Goal: Task Accomplishment & Management: Use online tool/utility

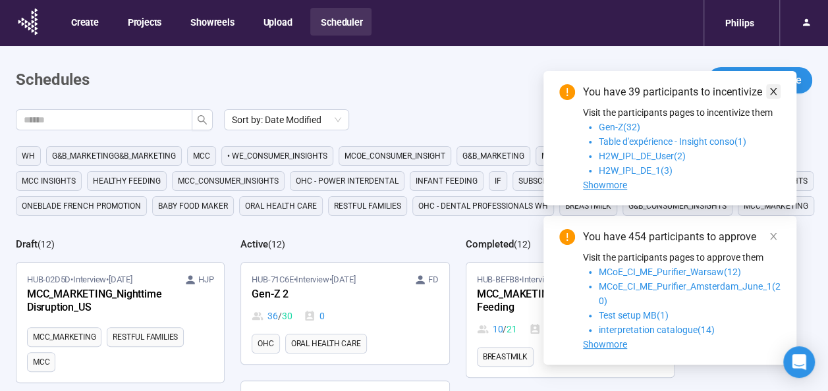
click at [768, 92] on link at bounding box center [773, 91] width 14 height 14
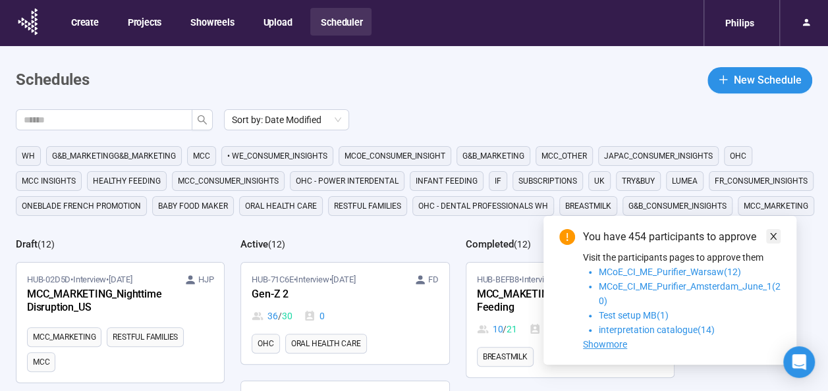
click at [772, 237] on icon "close" at bounding box center [773, 236] width 9 height 9
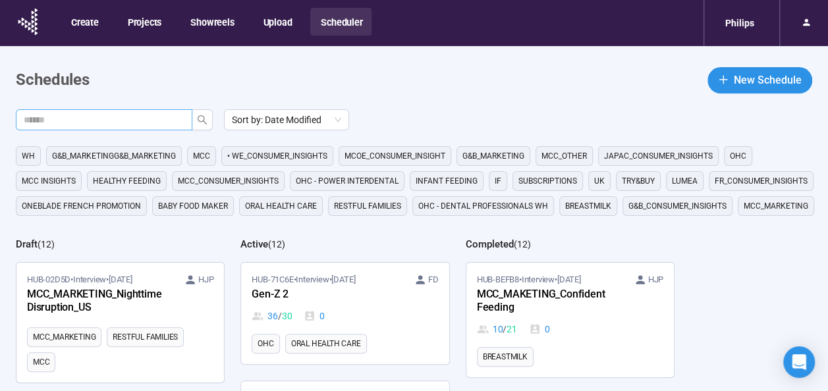
click at [138, 115] on input "text" at bounding box center [99, 120] width 150 height 14
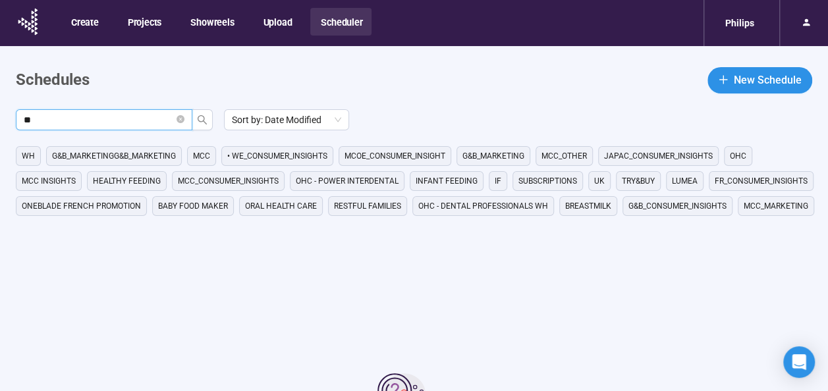
type input "*"
click at [562, 61] on main "Schedules New Schedule Sort by: Date Modified WH G&B_MARKETINGG&B_MARKETING MCC…" at bounding box center [414, 278] width 828 height 465
click at [152, 20] on button "Projects" at bounding box center [143, 22] width 53 height 28
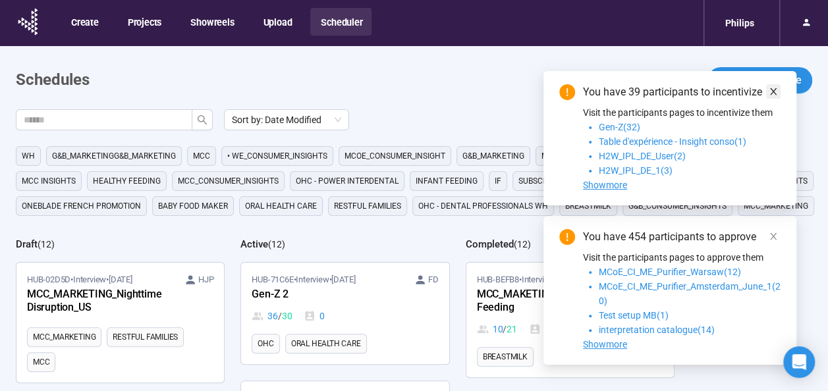
click at [775, 92] on icon "close" at bounding box center [773, 91] width 9 height 9
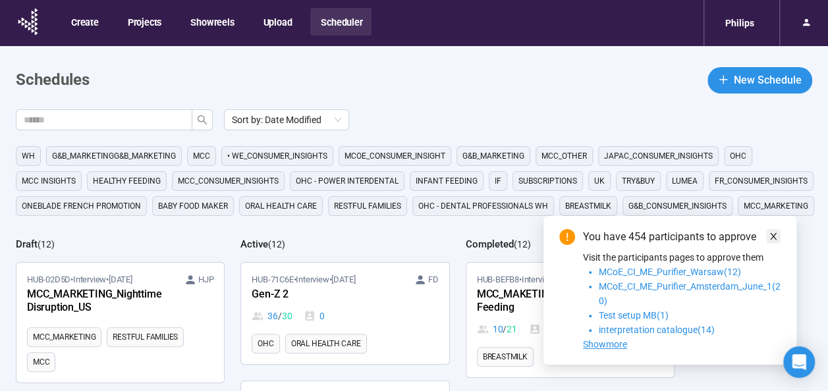
click at [772, 241] on span at bounding box center [773, 236] width 9 height 14
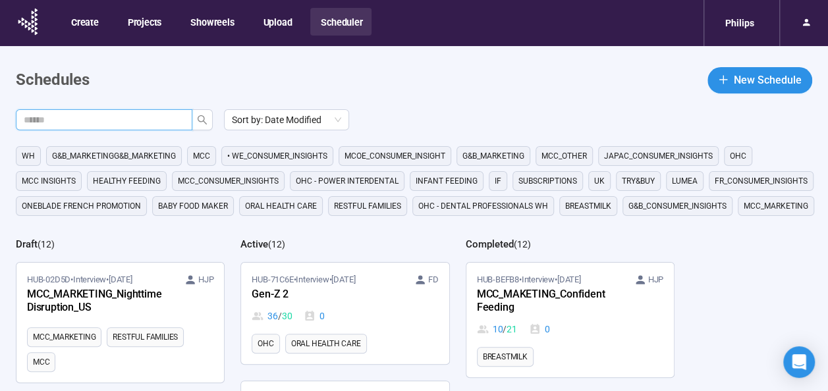
click at [72, 124] on input "text" at bounding box center [99, 120] width 150 height 14
click at [204, 123] on icon "search" at bounding box center [202, 120] width 11 height 11
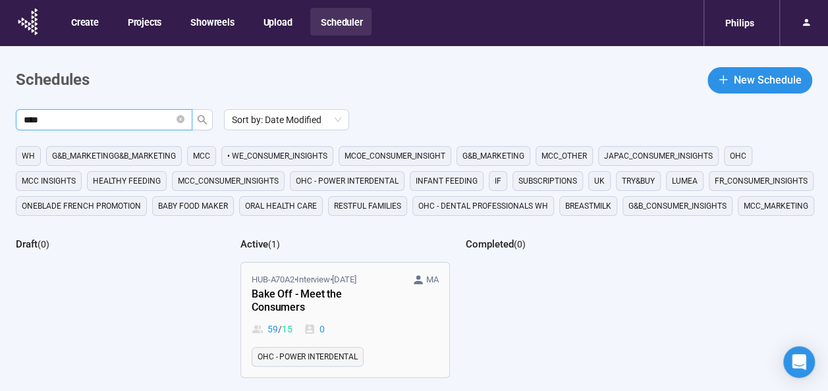
type input "****"
click at [340, 289] on div "Bake Off - Meet the Consumers" at bounding box center [324, 302] width 145 height 30
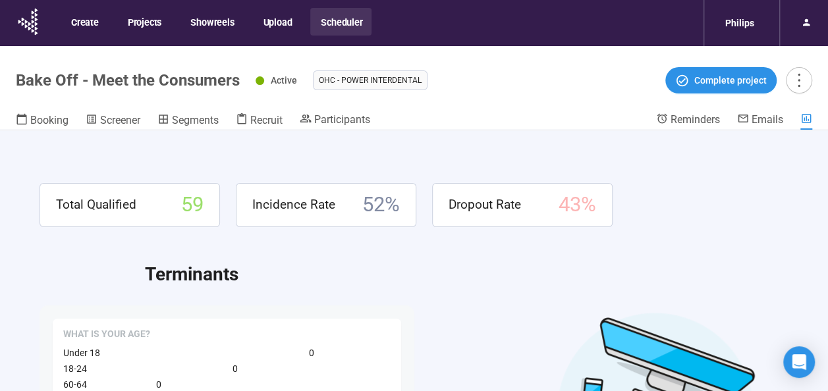
scroll to position [46, 0]
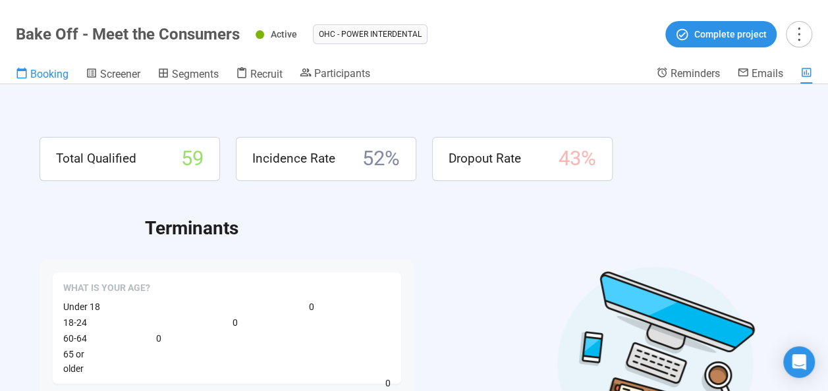
click at [43, 75] on span "Booking" at bounding box center [49, 74] width 38 height 13
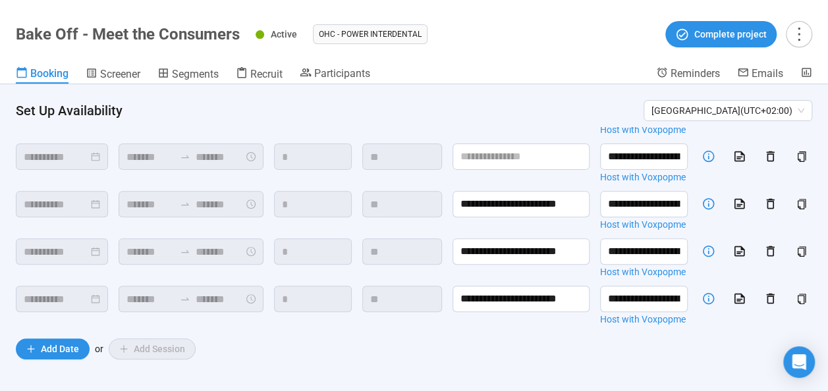
scroll to position [315, 0]
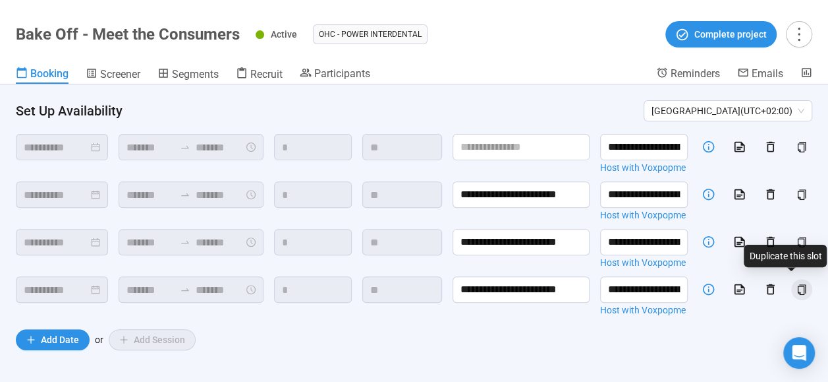
click at [797, 285] on icon "copy" at bounding box center [802, 289] width 11 height 11
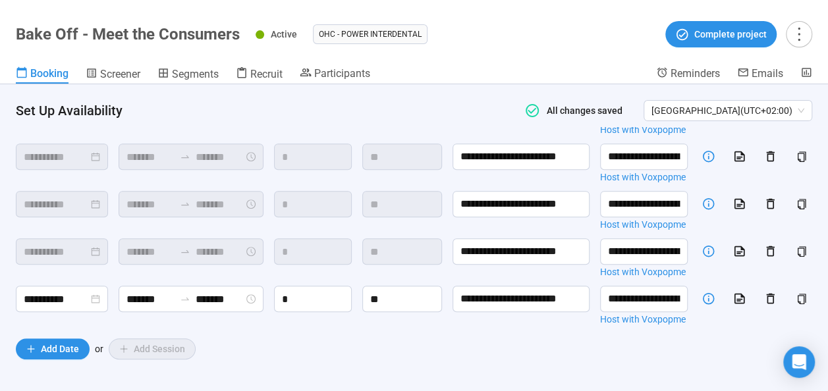
scroll to position [377, 0]
click at [71, 291] on input at bounding box center [56, 299] width 65 height 16
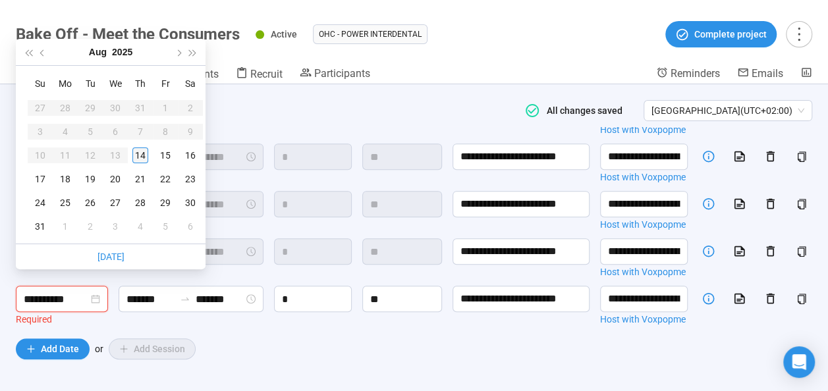
type input "**********"
click at [66, 177] on div "18" at bounding box center [65, 179] width 16 height 16
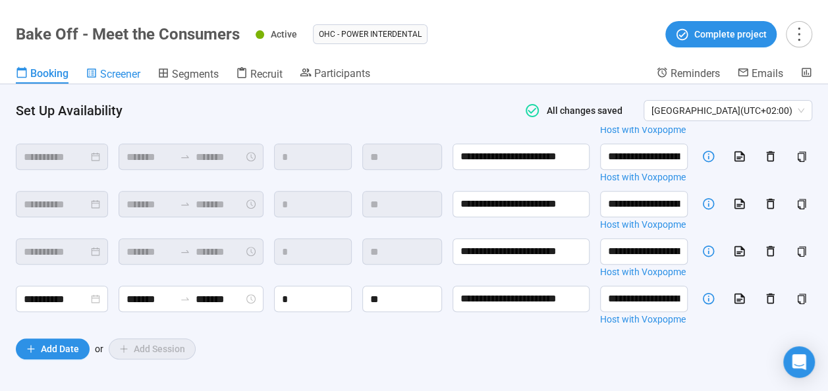
click at [112, 80] on span "Screener" at bounding box center [120, 74] width 40 height 13
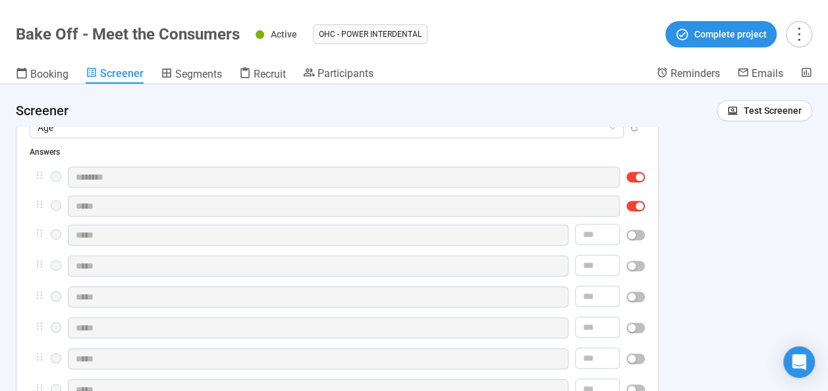
scroll to position [388, 0]
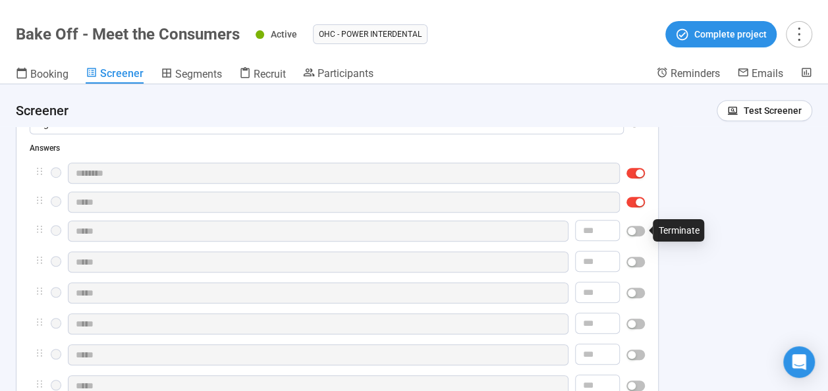
click at [635, 235] on span "button" at bounding box center [636, 231] width 18 height 11
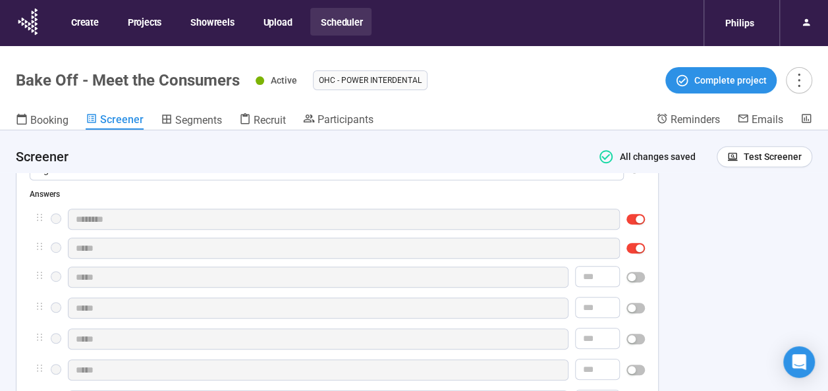
scroll to position [46, 0]
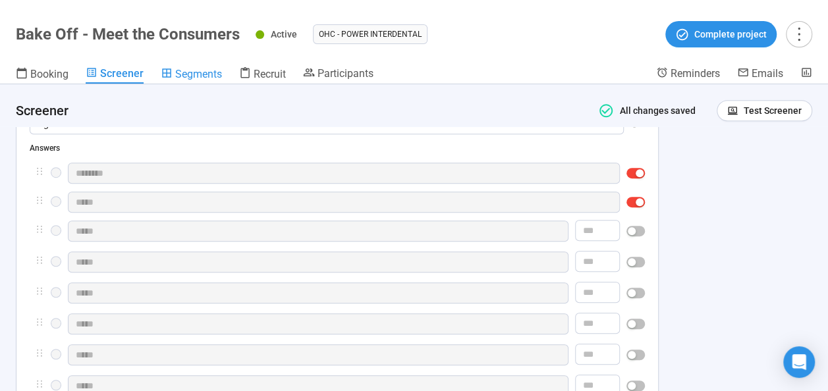
click at [190, 76] on span "Segments" at bounding box center [198, 74] width 47 height 13
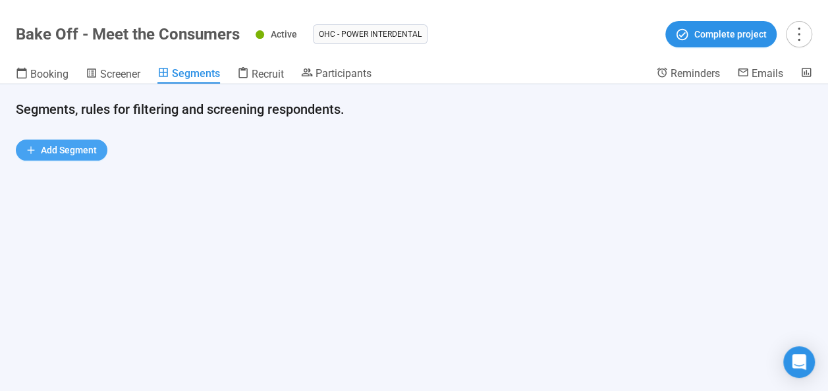
click at [67, 157] on span "Add Segment" at bounding box center [69, 150] width 56 height 14
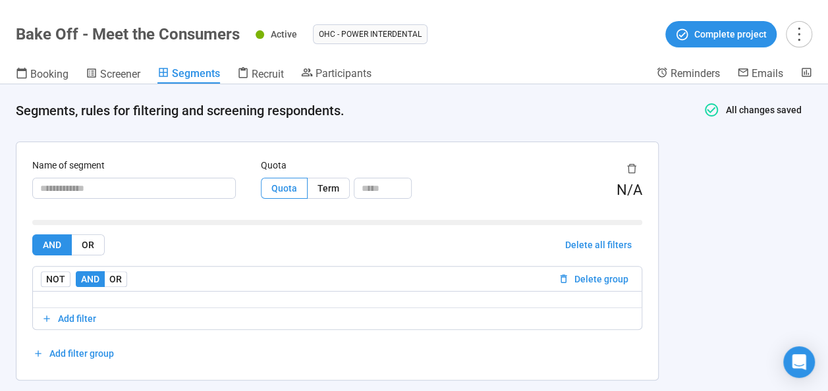
click at [268, 63] on header "Bake Off - Meet the Consumers Active OHC - Power Interdental Complete project B…" at bounding box center [414, 42] width 828 height 84
click at [269, 76] on span "Recruit" at bounding box center [268, 74] width 32 height 13
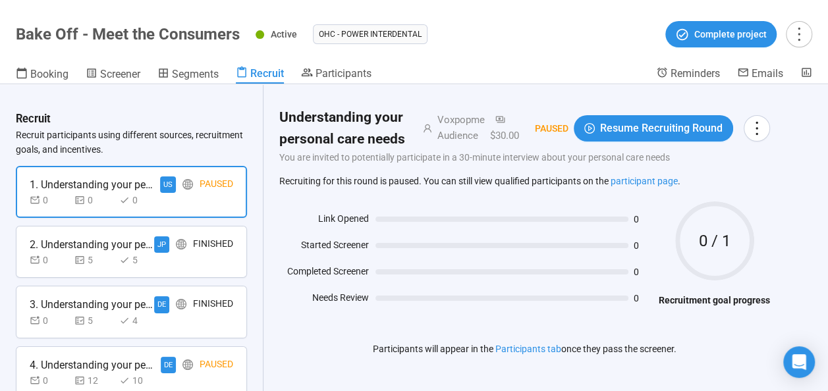
scroll to position [6, 0]
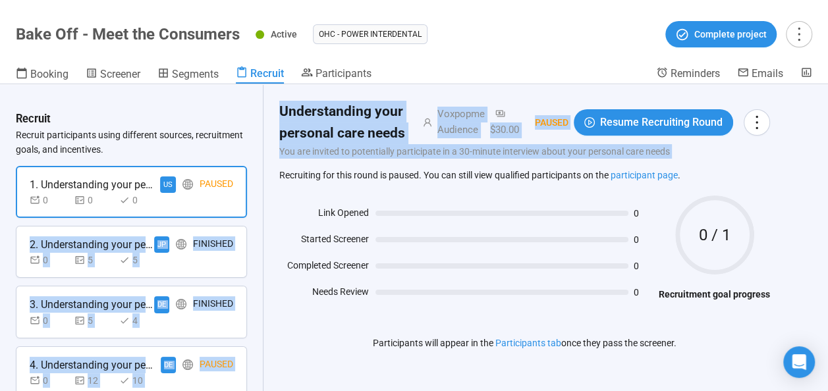
drag, startPoint x: 264, startPoint y: 167, endPoint x: 261, endPoint y: 207, distance: 40.3
click at [261, 207] on div "Recruit Recruit participants using different sources, recruitment goals, and in…" at bounding box center [414, 237] width 828 height 307
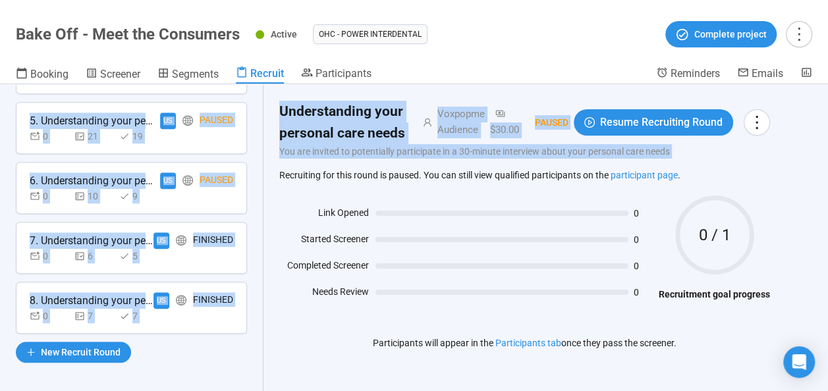
scroll to position [0, 0]
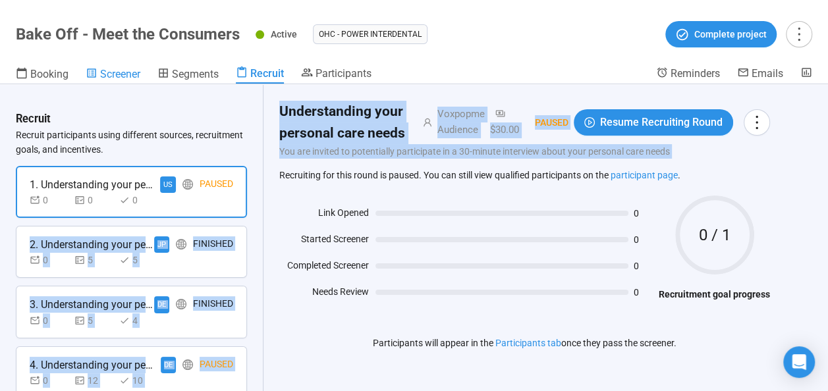
click at [123, 71] on span "Screener" at bounding box center [120, 74] width 40 height 13
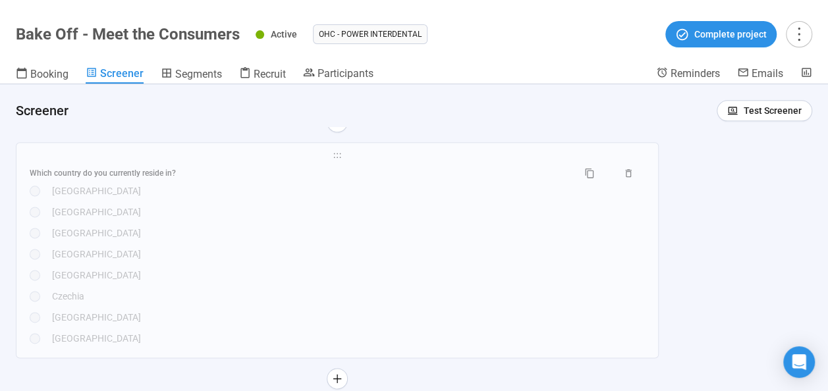
scroll to position [816, 0]
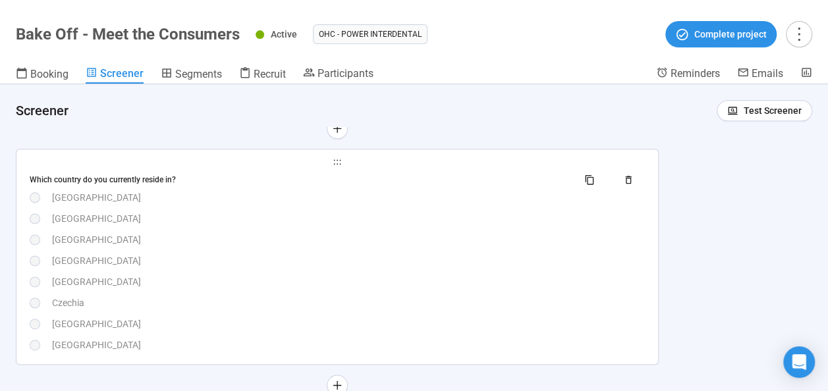
click at [102, 200] on div "[GEOGRAPHIC_DATA]" at bounding box center [348, 197] width 593 height 14
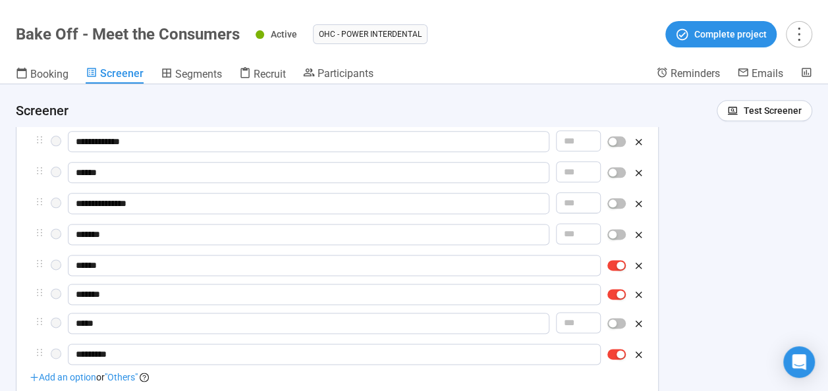
scroll to position [807, 0]
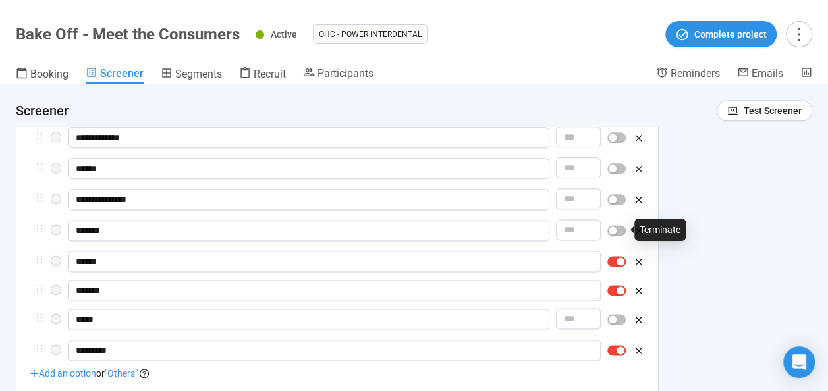
click at [617, 232] on div "button" at bounding box center [613, 231] width 8 height 8
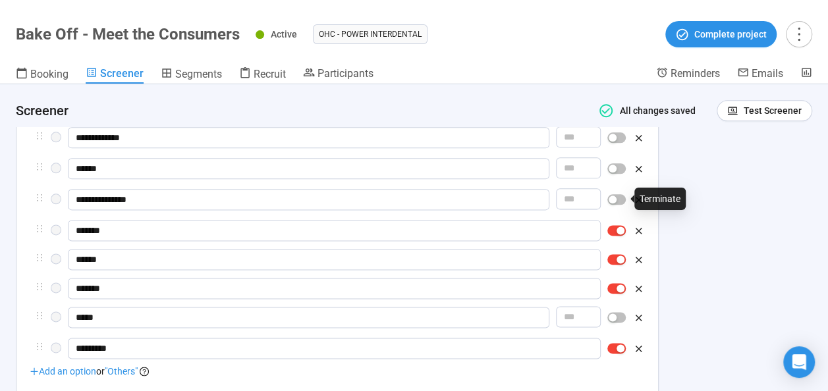
click at [616, 202] on div "button" at bounding box center [613, 200] width 8 height 8
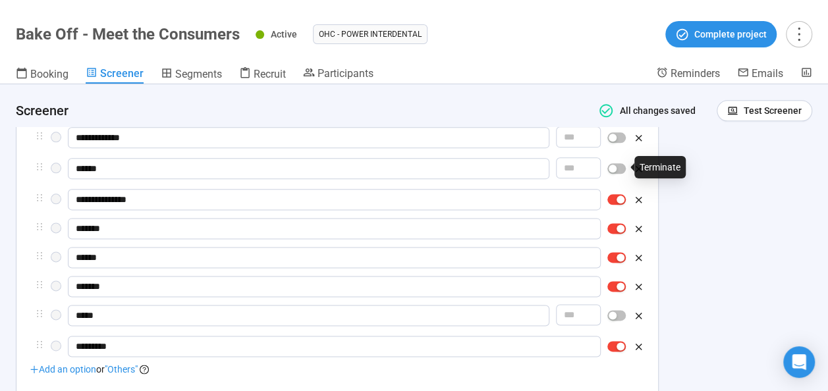
click at [614, 174] on div at bounding box center [617, 168] width 18 height 21
click at [617, 169] on div "button" at bounding box center [613, 169] width 8 height 8
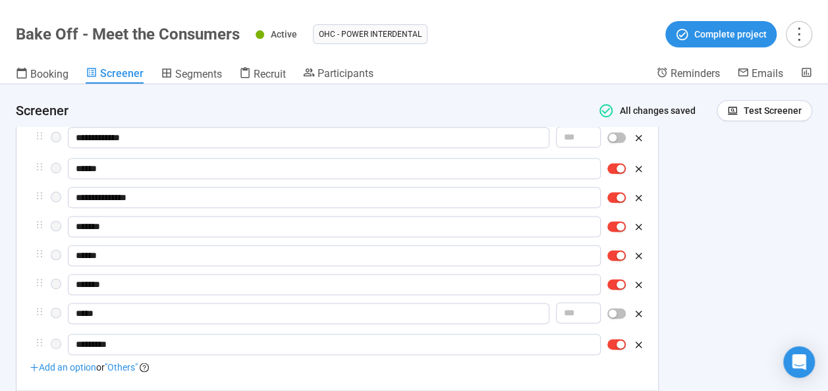
click at [620, 230] on span "button" at bounding box center [617, 226] width 18 height 11
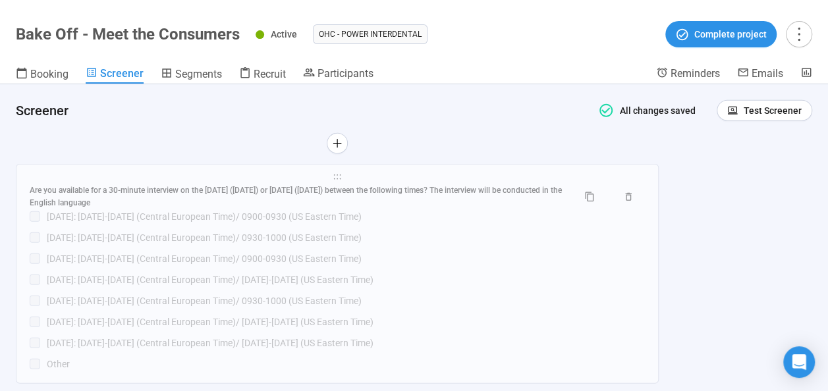
scroll to position [1732, 0]
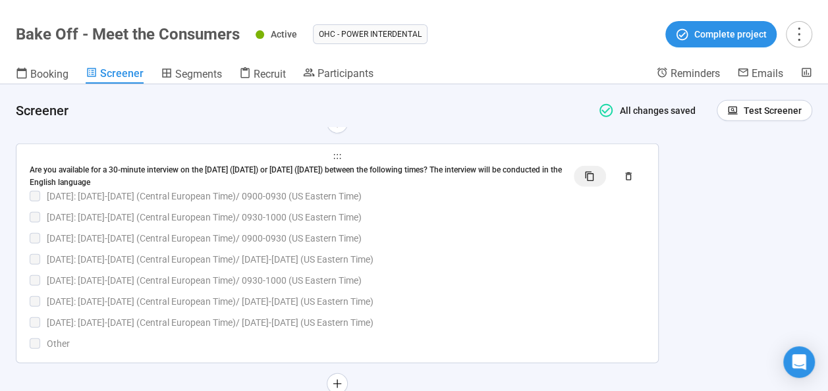
click at [591, 175] on icon "button" at bounding box center [590, 176] width 11 height 11
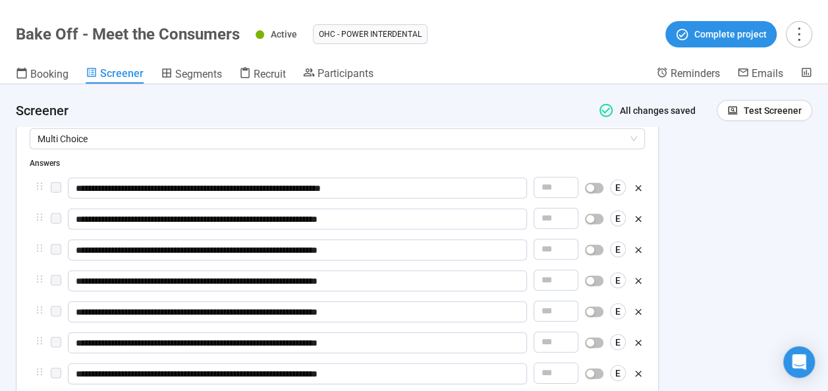
scroll to position [1872, 0]
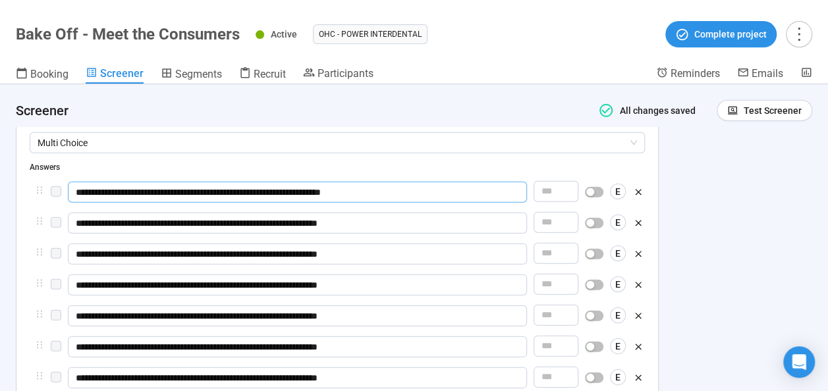
click at [336, 190] on input "**********" at bounding box center [297, 192] width 459 height 21
click at [121, 187] on input "**********" at bounding box center [297, 192] width 459 height 21
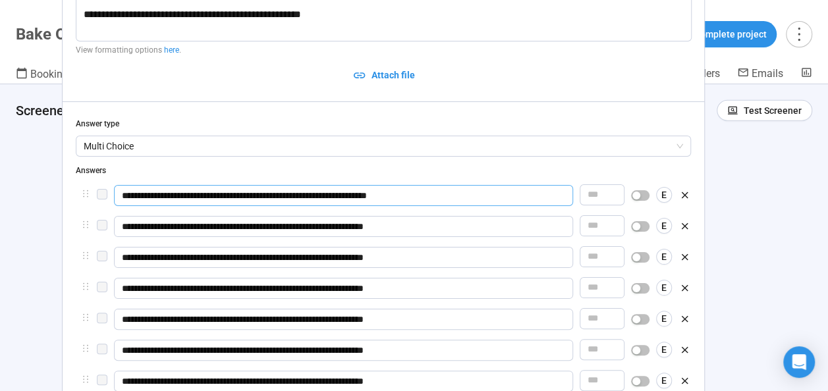
drag, startPoint x: 62, startPoint y: 186, endPoint x: 116, endPoint y: 194, distance: 54.6
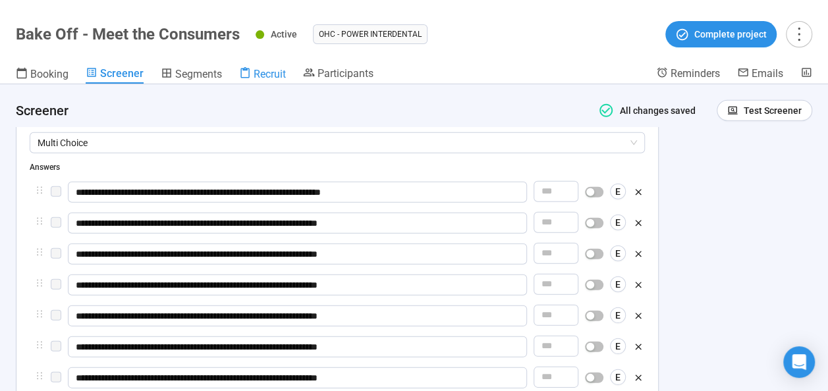
click at [250, 72] on div "Recruit" at bounding box center [262, 73] width 47 height 13
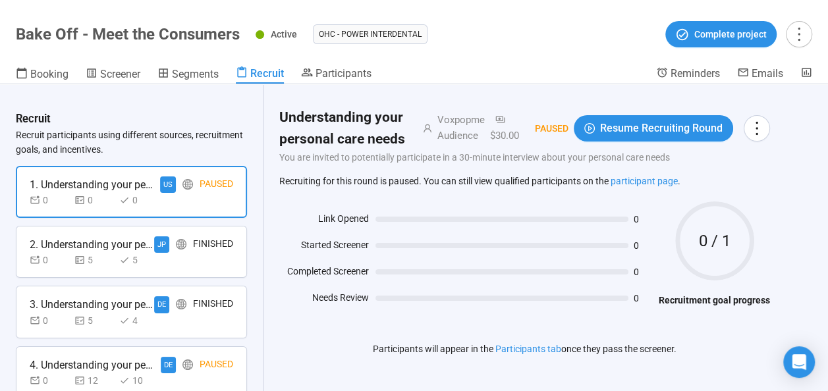
click at [206, 185] on div "Paused" at bounding box center [217, 185] width 34 height 16
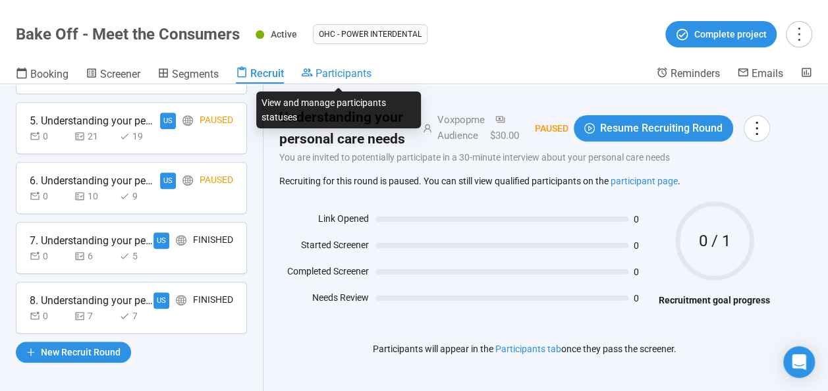
click at [325, 73] on span "Participants" at bounding box center [344, 73] width 56 height 13
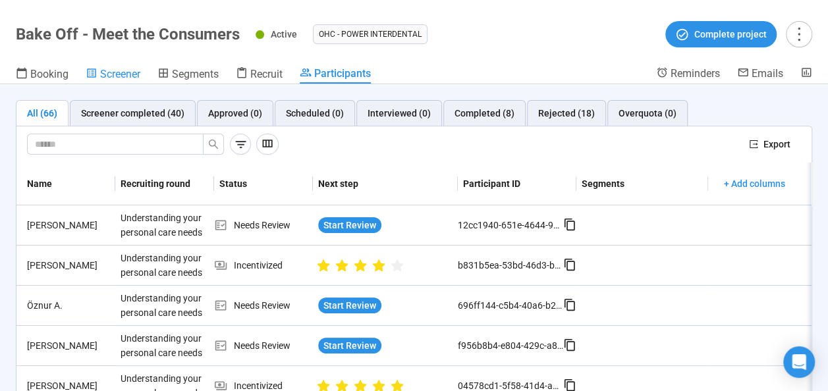
click at [129, 71] on span "Screener" at bounding box center [120, 74] width 40 height 13
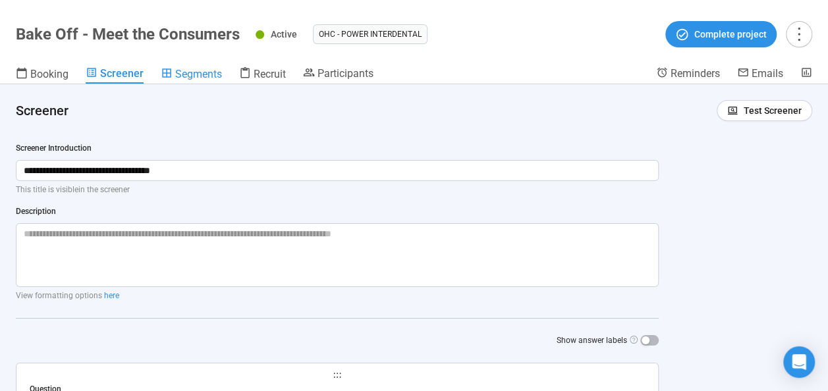
click at [192, 78] on span "Segments" at bounding box center [198, 74] width 47 height 13
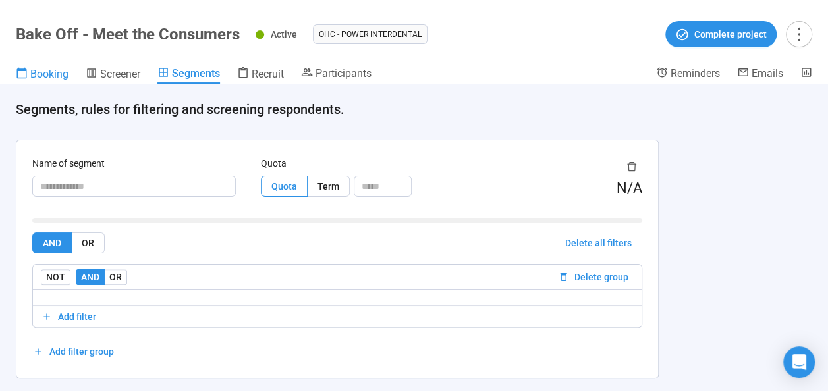
click at [58, 76] on span "Booking" at bounding box center [49, 74] width 38 height 13
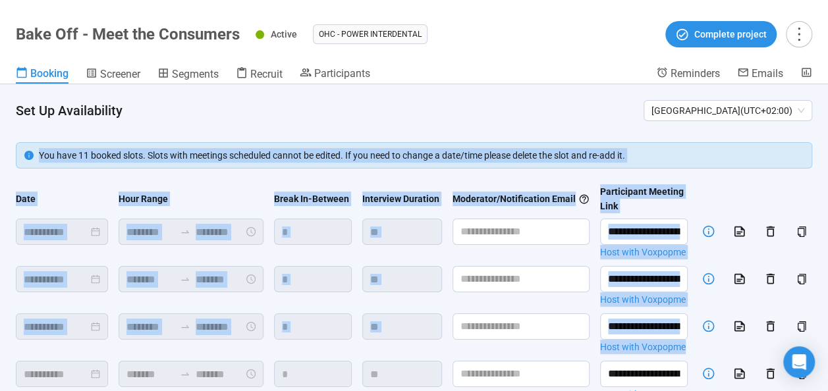
drag, startPoint x: 817, startPoint y: 124, endPoint x: 828, endPoint y: 303, distance: 179.6
click at [828, 303] on html "**********" at bounding box center [414, 173] width 828 height 438
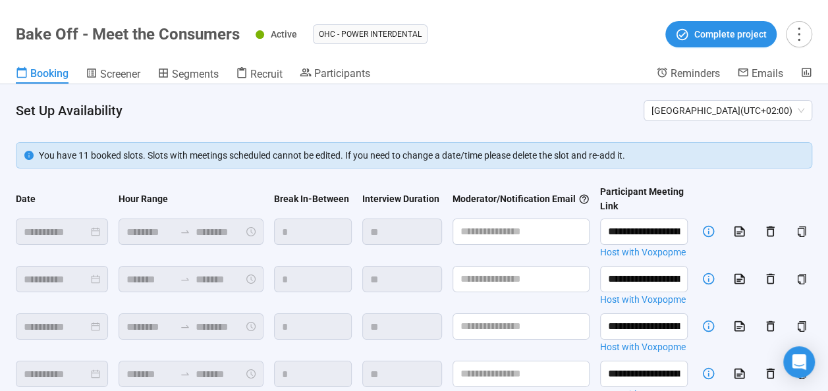
drag, startPoint x: 828, startPoint y: 303, endPoint x: 808, endPoint y: 125, distance: 179.0
click at [808, 125] on header "Set Up Availability [GEOGRAPHIC_DATA] ( UTC+02:00 )" at bounding box center [414, 105] width 828 height 42
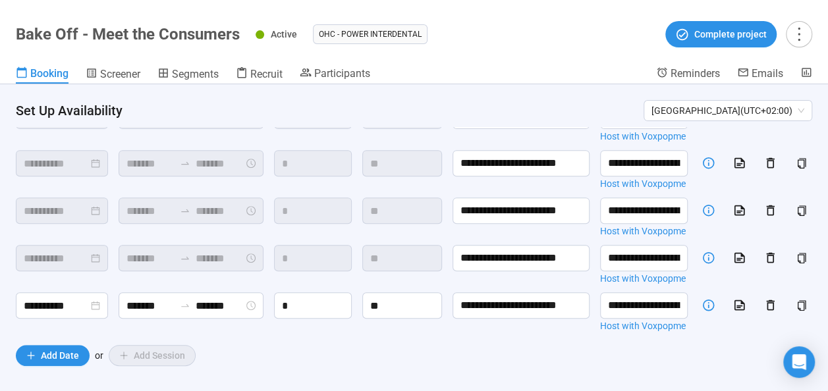
scroll to position [377, 0]
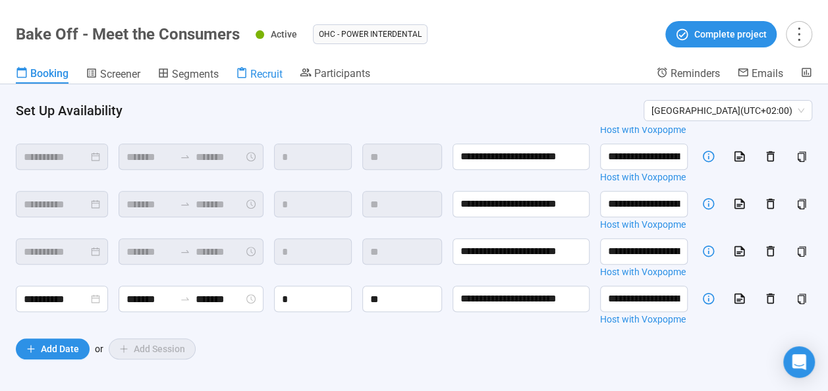
click at [278, 74] on span "Recruit" at bounding box center [266, 74] width 32 height 13
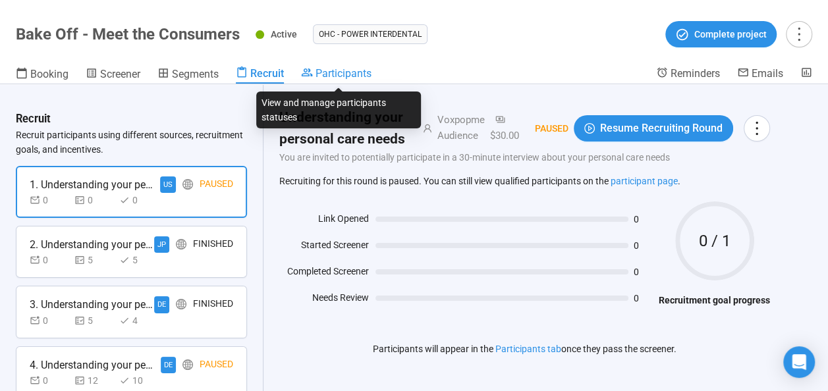
click at [355, 79] on span "Participants" at bounding box center [344, 73] width 56 height 13
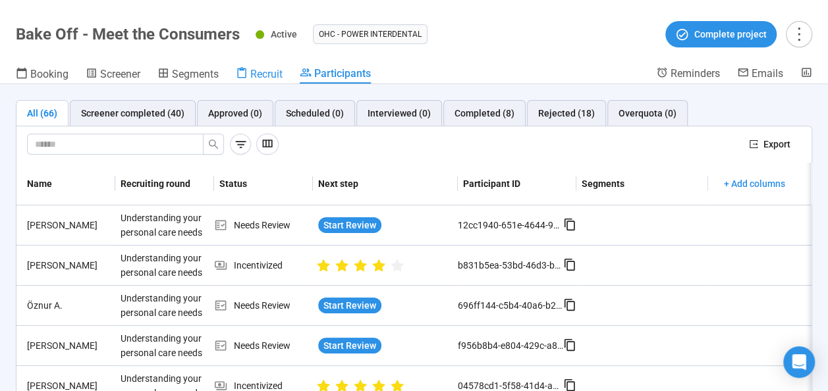
click at [253, 71] on span "Recruit" at bounding box center [266, 74] width 32 height 13
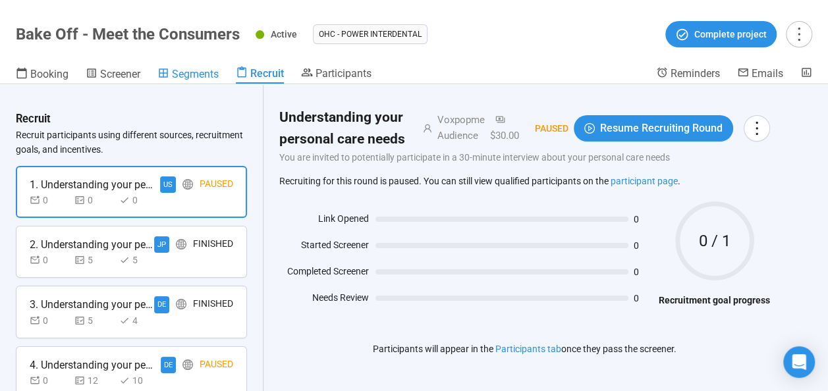
click at [202, 74] on span "Segments" at bounding box center [195, 74] width 47 height 13
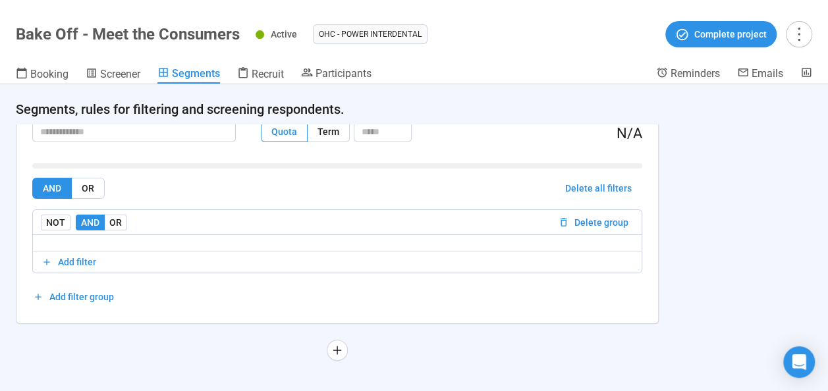
scroll to position [28, 0]
